Goal: Obtain resource: Obtain resource

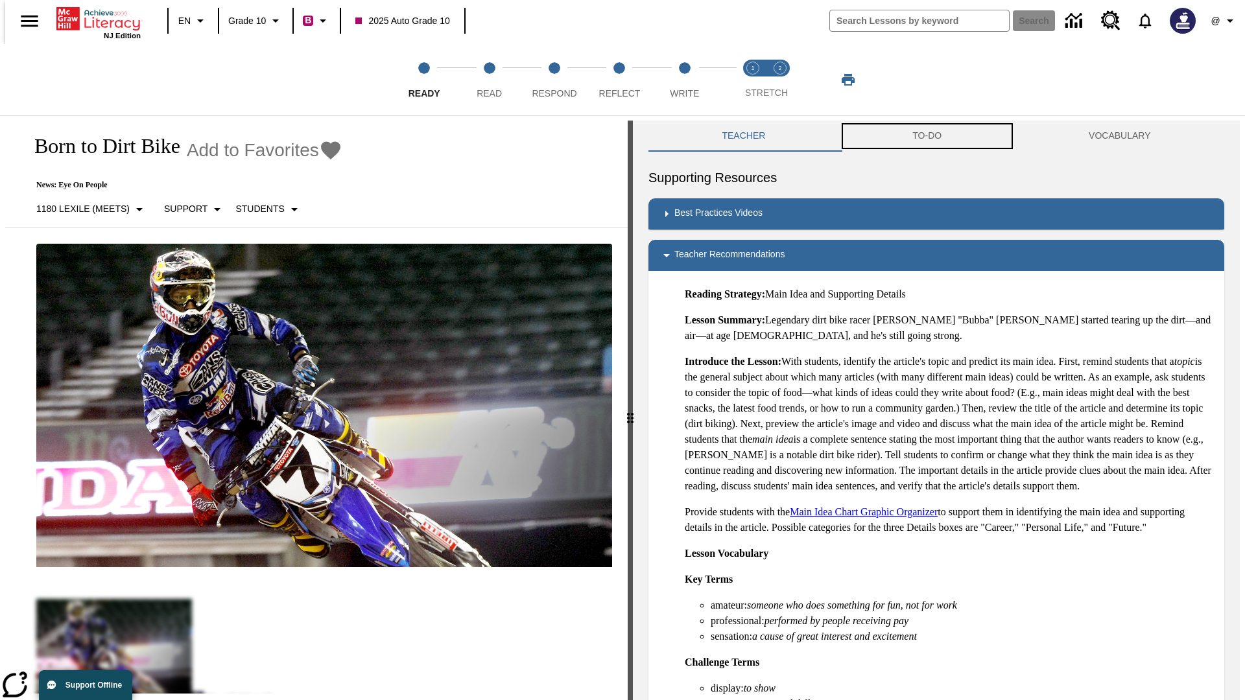
click at [927, 136] on button "TO-DO" at bounding box center [927, 136] width 176 height 31
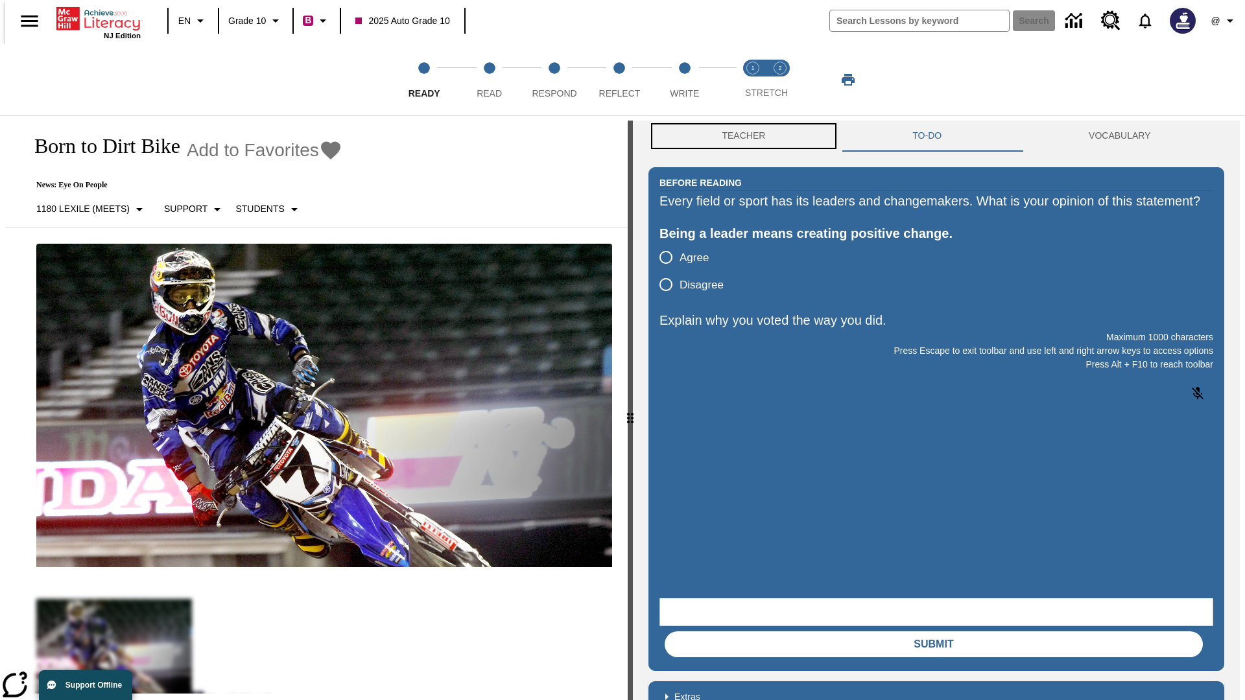
scroll to position [1, 0]
click at [740, 136] on button "Teacher" at bounding box center [743, 135] width 191 height 31
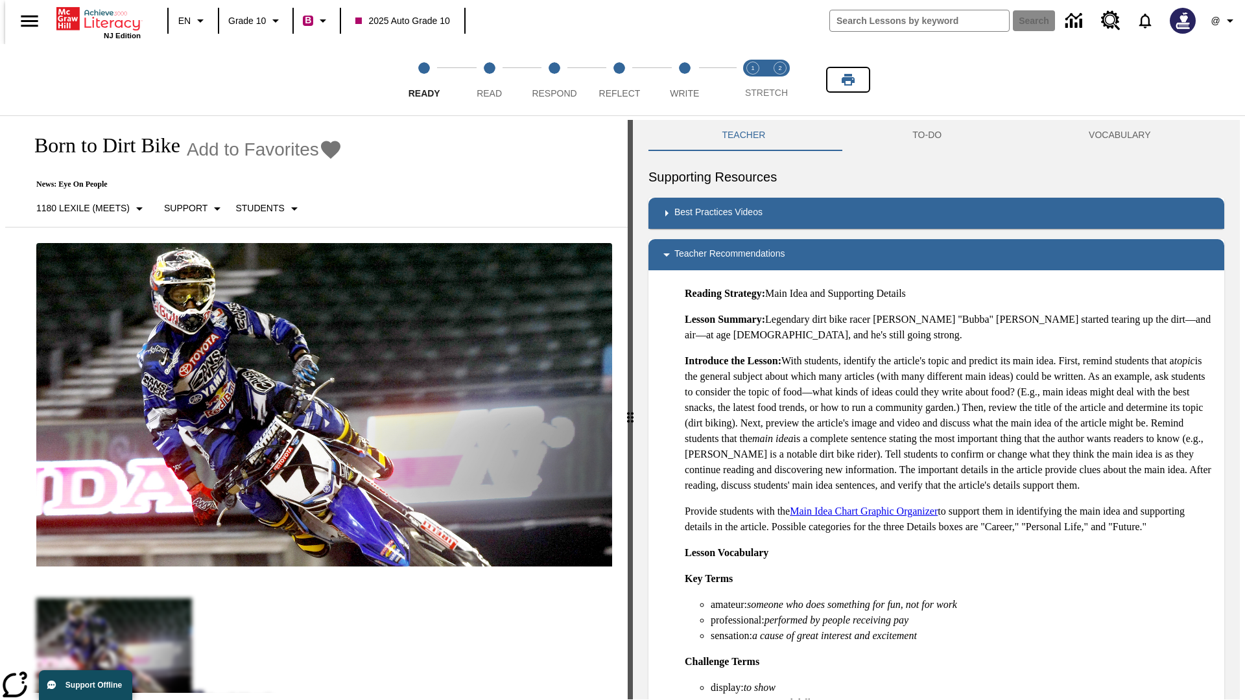
click at [848, 80] on icon "Print" at bounding box center [848, 80] width 13 height 12
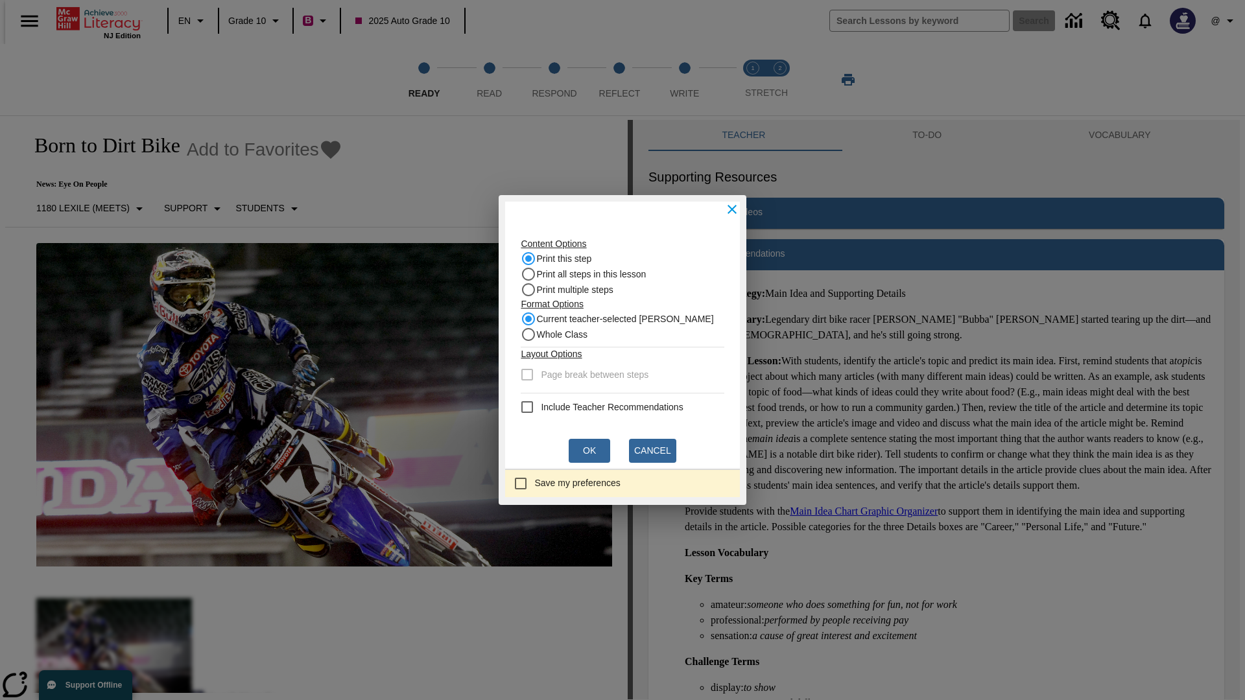
click at [531, 407] on recommendation "Include Teacher Recommendations" at bounding box center [527, 407] width 16 height 16
checkbox recommendation "true"
click at [589, 451] on button "Ok" at bounding box center [590, 451] width 42 height 24
